Goal: Information Seeking & Learning: Understand process/instructions

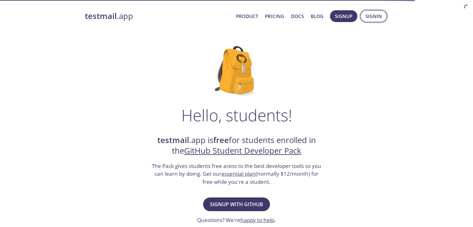
click at [368, 19] on span "Signin" at bounding box center [373, 16] width 16 height 8
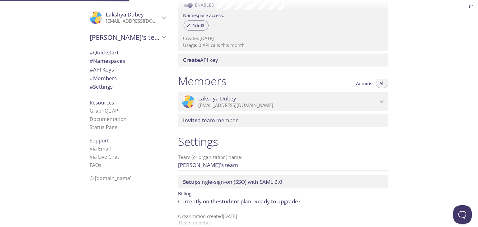
scroll to position [215, 0]
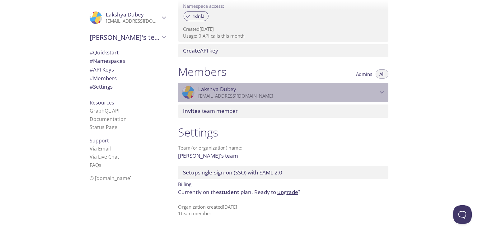
click at [344, 89] on span "[PERSON_NAME]" at bounding box center [287, 89] width 179 height 7
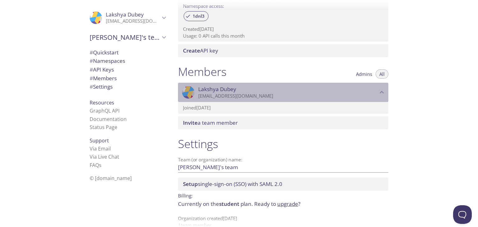
click at [344, 89] on span "[PERSON_NAME]" at bounding box center [287, 89] width 179 height 7
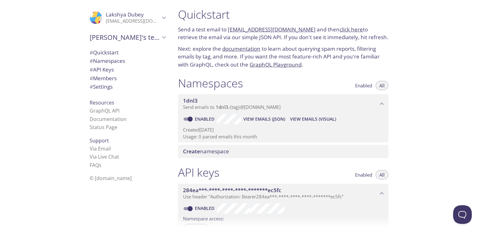
scroll to position [2, 0]
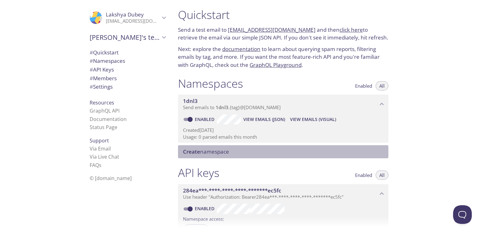
click at [218, 150] on span "Create namespace" at bounding box center [206, 151] width 46 height 7
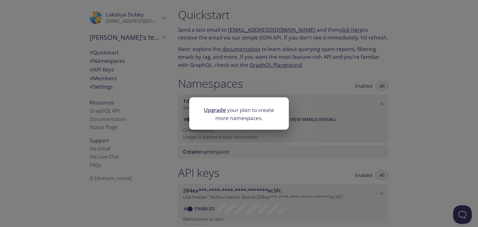
click at [311, 81] on div "Upgrade your plan to create more namespaces." at bounding box center [239, 113] width 478 height 227
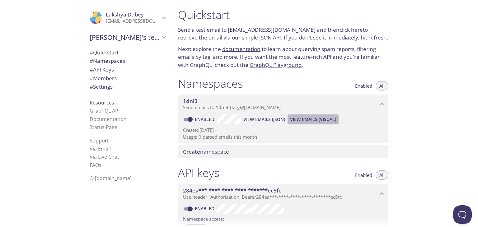
click at [302, 121] on span "View Emails (Visual)" at bounding box center [313, 119] width 46 height 7
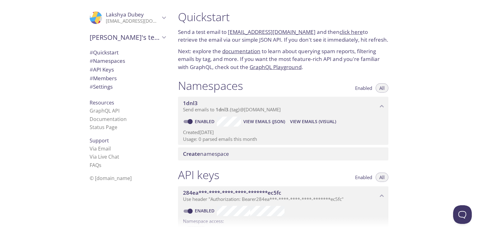
click at [40, 49] on div ".cls-1 { fill: #6d5ca8; } .cls-2 { fill: #3fc191; } .cls-3 { fill: #3b4752; } .…" at bounding box center [86, 113] width 173 height 227
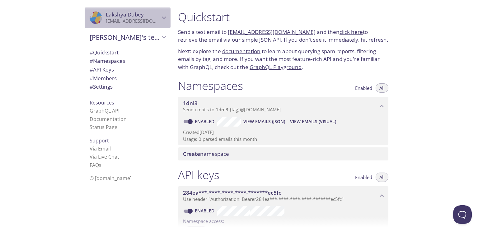
click at [160, 17] on icon "Lakshya Dubey" at bounding box center [164, 18] width 8 height 8
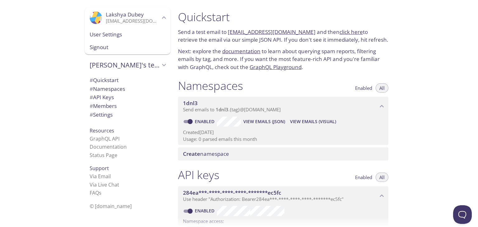
click at [198, 64] on p "Next: explore the documentation to learn about querying spam reports, filtering…" at bounding box center [283, 59] width 210 height 24
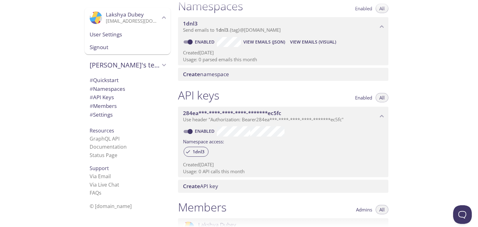
scroll to position [79, 0]
click at [261, 51] on p "Created [DATE]" at bounding box center [283, 53] width 200 height 7
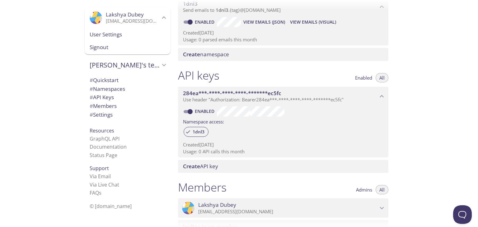
scroll to position [99, 0]
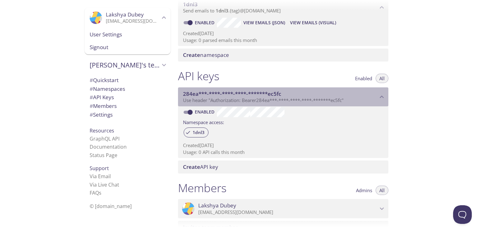
click at [242, 101] on span "Use header "Authorization: Bearer 284ea***-****-****-****-*******ec5fc "" at bounding box center [263, 100] width 160 height 6
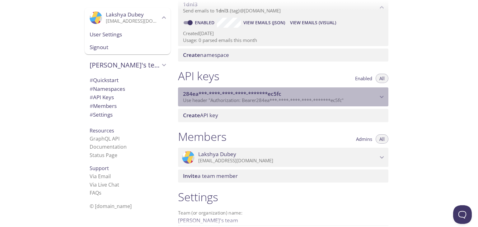
click at [242, 101] on span "Use header "Authorization: Bearer 284ea***-****-****-****-*******ec5fc "" at bounding box center [263, 100] width 160 height 6
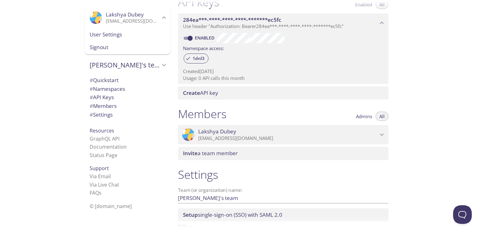
scroll to position [160, 0]
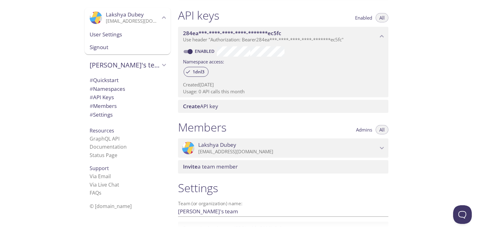
click at [145, 109] on span "# Members" at bounding box center [128, 106] width 76 height 8
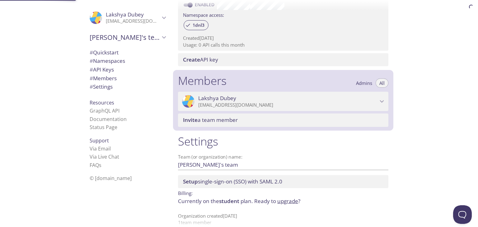
scroll to position [215, 0]
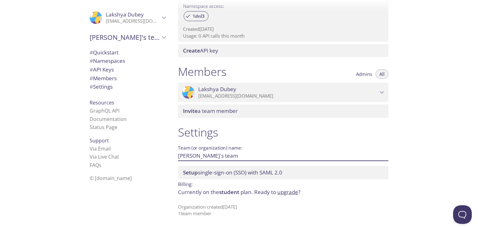
click at [216, 156] on input "[PERSON_NAME]'s team" at bounding box center [273, 155] width 190 height 10
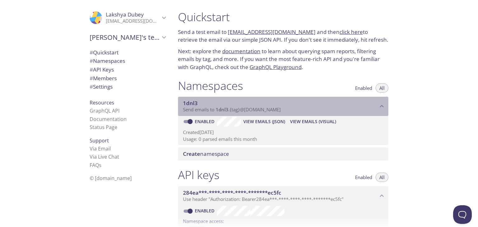
click at [241, 107] on span "Send emails to 1dnl3 . {tag} @[DOMAIN_NAME]" at bounding box center [232, 109] width 98 height 6
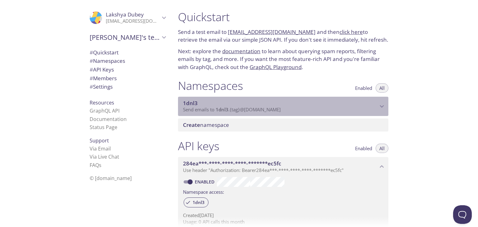
click at [241, 107] on span "Send emails to 1dnl3 . {tag} @[DOMAIN_NAME]" at bounding box center [232, 109] width 98 height 6
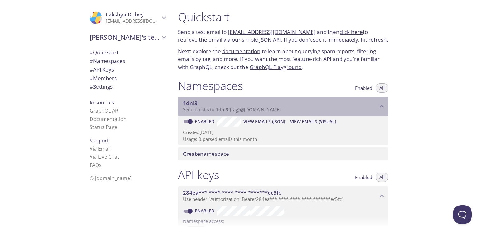
drag, startPoint x: 274, startPoint y: 111, endPoint x: 256, endPoint y: 110, distance: 17.4
click at [256, 110] on p "Send emails to 1dnl3 . {tag} @[DOMAIN_NAME]" at bounding box center [280, 110] width 195 height 6
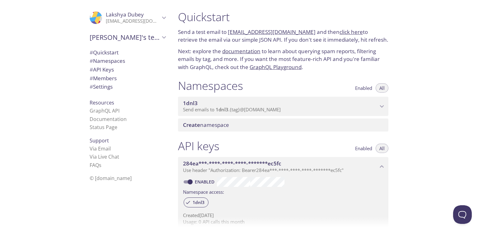
click at [256, 109] on span "Send emails to 1dnl3 . {tag} @[DOMAIN_NAME]" at bounding box center [232, 109] width 98 height 6
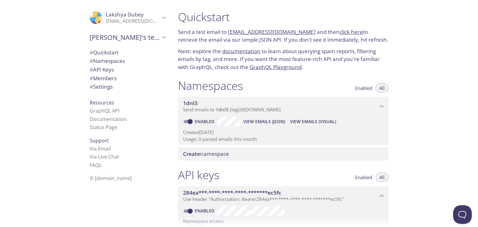
click at [271, 33] on link "[EMAIL_ADDRESS][DOMAIN_NAME]" at bounding box center [272, 31] width 88 height 7
click at [317, 70] on p "Next: explore the documentation to learn about querying spam reports, filtering…" at bounding box center [283, 59] width 210 height 24
click at [310, 123] on span "View Emails (Visual)" at bounding box center [313, 121] width 46 height 7
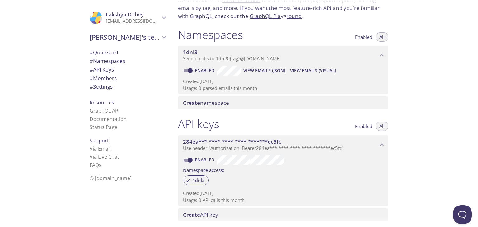
scroll to position [51, 0]
click at [248, 72] on span "View Emails (JSON)" at bounding box center [264, 70] width 42 height 7
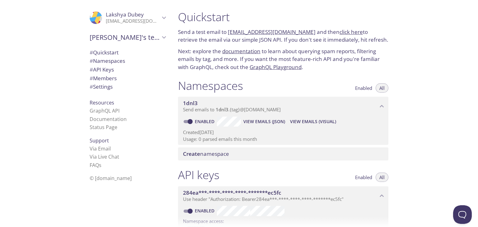
click at [236, 30] on link "[EMAIL_ADDRESS][DOMAIN_NAME]" at bounding box center [272, 31] width 88 height 7
click at [335, 40] on p "Send a test email to [EMAIL_ADDRESS][DOMAIN_NAME] and then click here to retrie…" at bounding box center [283, 36] width 210 height 16
drag, startPoint x: 304, startPoint y: 34, endPoint x: 229, endPoint y: 31, distance: 75.9
click at [229, 31] on p "Send a test email to [EMAIL_ADDRESS][DOMAIN_NAME] and then click here to retrie…" at bounding box center [283, 36] width 210 height 16
copy p "[EMAIL_ADDRESS][DOMAIN_NAME]"
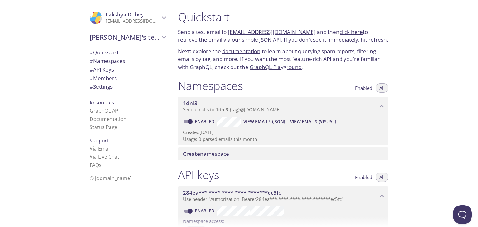
click at [324, 31] on p "Send a test email to [EMAIL_ADDRESS][DOMAIN_NAME] and then click here to retrie…" at bounding box center [283, 36] width 210 height 16
click at [99, 68] on span "# API Keys" at bounding box center [102, 69] width 24 height 7
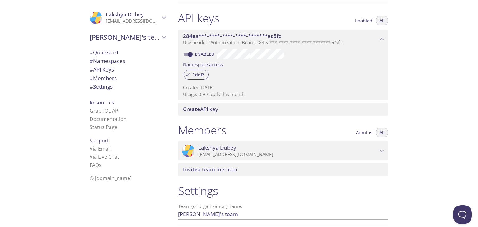
scroll to position [195, 0]
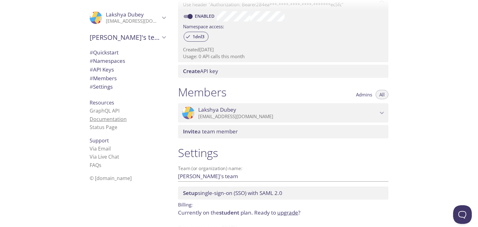
click at [105, 118] on link "Documentation" at bounding box center [108, 119] width 37 height 7
